Goal: Ask a question

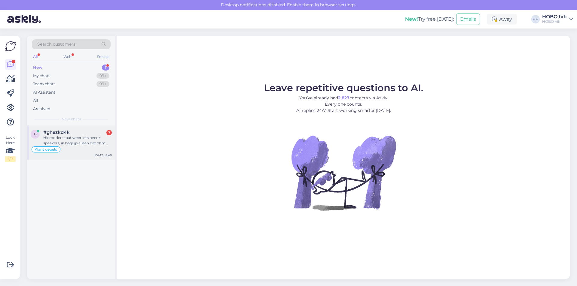
click at [69, 141] on div "Hieronder staat weer iets over 4 speakers, ik begrijp alleen dat ohm verhaal ni…" at bounding box center [77, 140] width 68 height 11
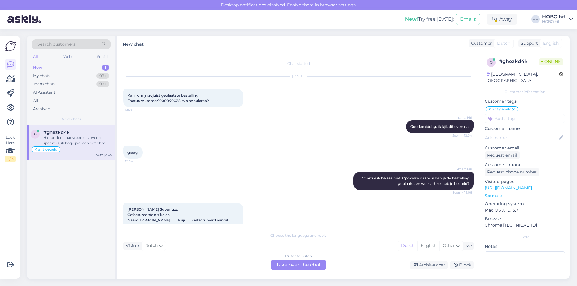
scroll to position [510, 0]
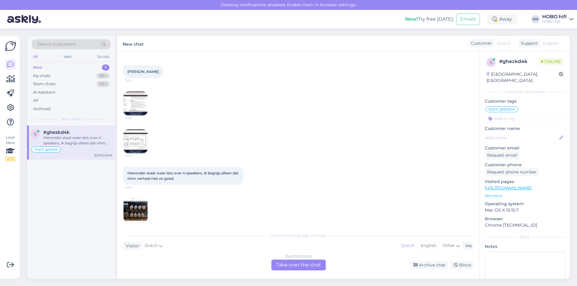
click at [128, 92] on img at bounding box center [135, 104] width 24 height 24
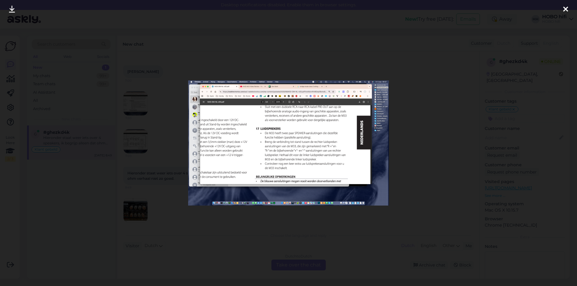
click at [563, 10] on icon at bounding box center [565, 10] width 5 height 8
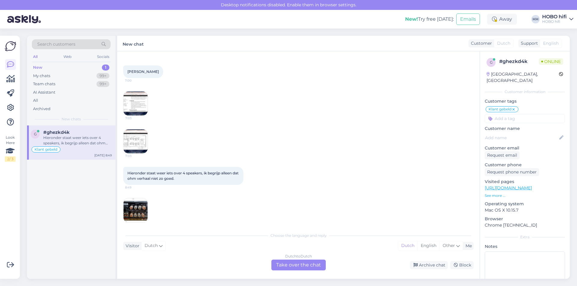
click at [131, 208] on img at bounding box center [135, 210] width 24 height 24
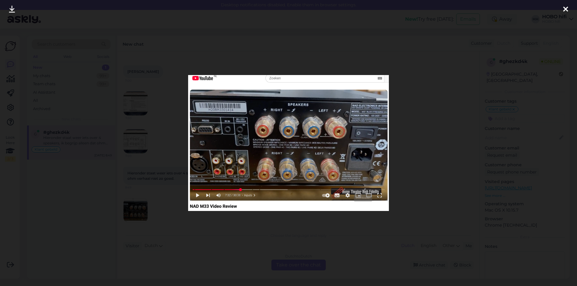
click at [566, 10] on icon at bounding box center [565, 10] width 5 height 8
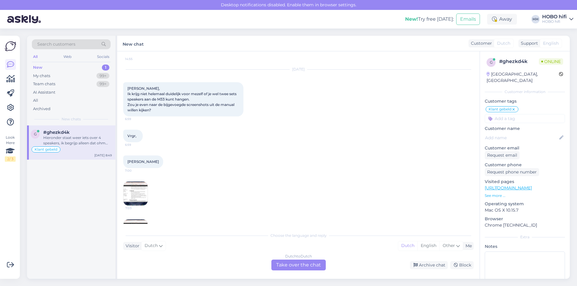
scroll to position [450, 0]
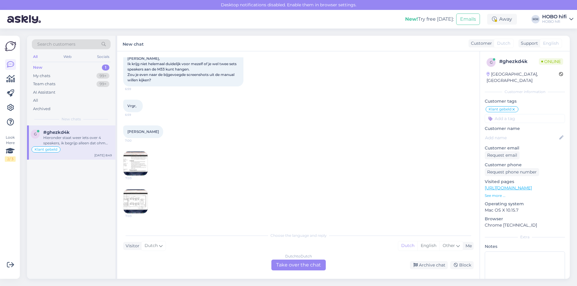
click at [131, 159] on img at bounding box center [135, 164] width 24 height 24
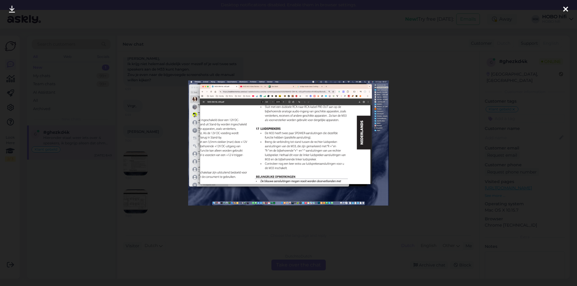
click at [566, 7] on icon at bounding box center [565, 10] width 5 height 8
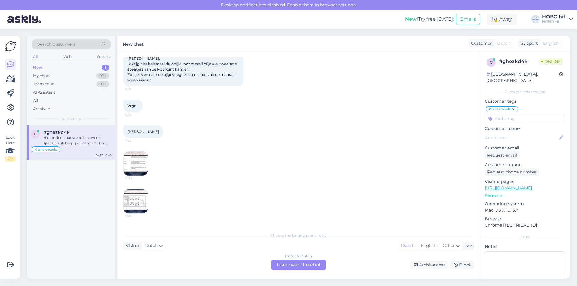
click at [125, 203] on img at bounding box center [135, 201] width 24 height 24
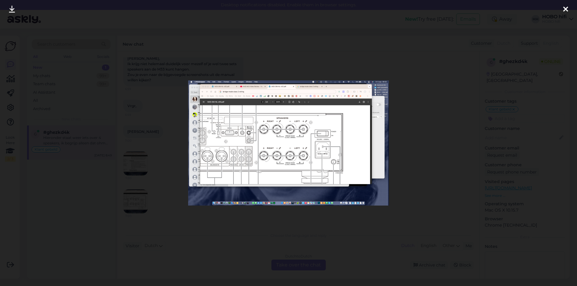
click at [568, 9] on div at bounding box center [565, 9] width 12 height 19
